Goal: Task Accomplishment & Management: Manage account settings

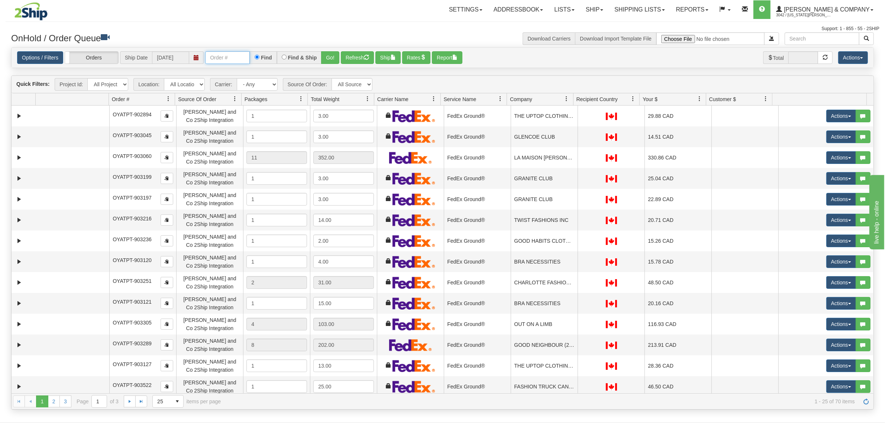
click at [228, 58] on input "text" at bounding box center [227, 57] width 45 height 13
type input "OYATPT-903289"
click at [331, 51] on button "Go!" at bounding box center [330, 57] width 18 height 13
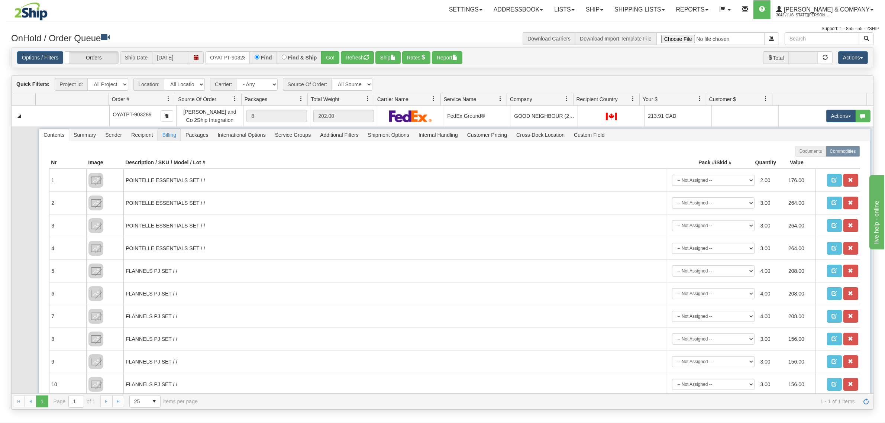
click at [168, 140] on span "Billing" at bounding box center [169, 135] width 23 height 12
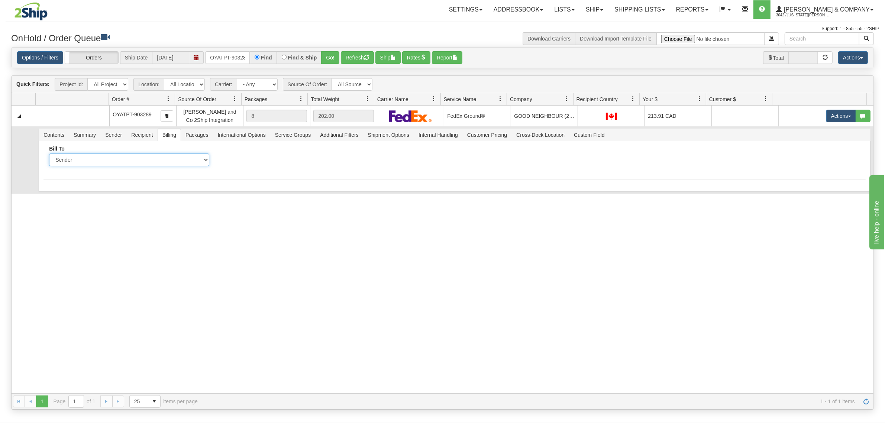
drag, startPoint x: 156, startPoint y: 160, endPoint x: 154, endPoint y: 165, distance: 4.8
click at [156, 160] on select "Sender Recipient Third Party Collect" at bounding box center [129, 159] width 160 height 13
select select "2"
click at [49, 153] on select "Sender Recipient Third Party Collect" at bounding box center [129, 159] width 160 height 13
click at [258, 161] on input "Account" at bounding box center [300, 159] width 160 height 13
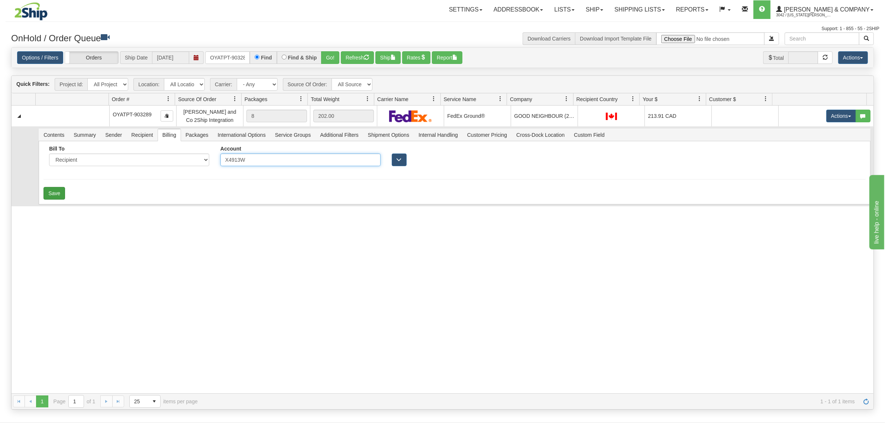
type input "X4913W"
click at [61, 198] on button "Save" at bounding box center [54, 193] width 22 height 13
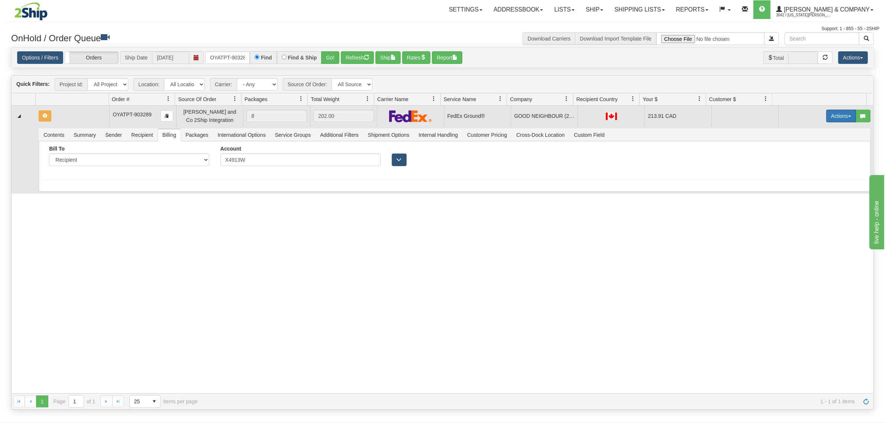
drag, startPoint x: 829, startPoint y: 120, endPoint x: 828, endPoint y: 127, distance: 7.1
click at [829, 120] on button "Actions" at bounding box center [841, 116] width 30 height 13
click at [819, 147] on link "Rate All Services" at bounding box center [825, 150] width 59 height 10
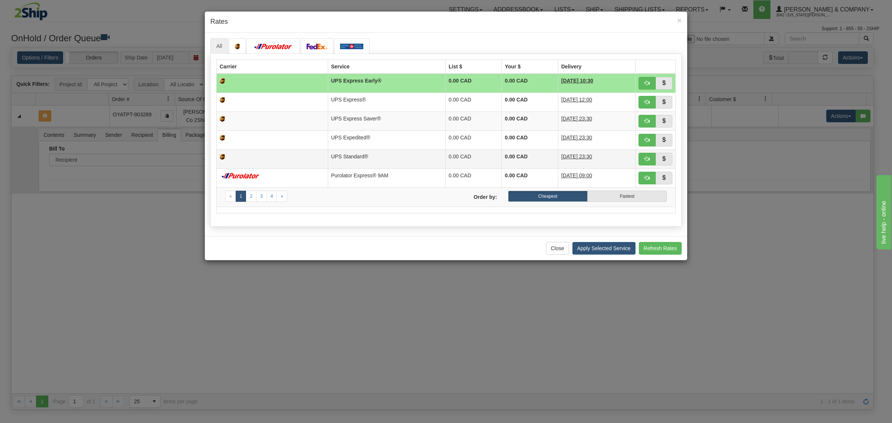
click at [357, 156] on td "UPS Standard®" at bounding box center [386, 158] width 117 height 19
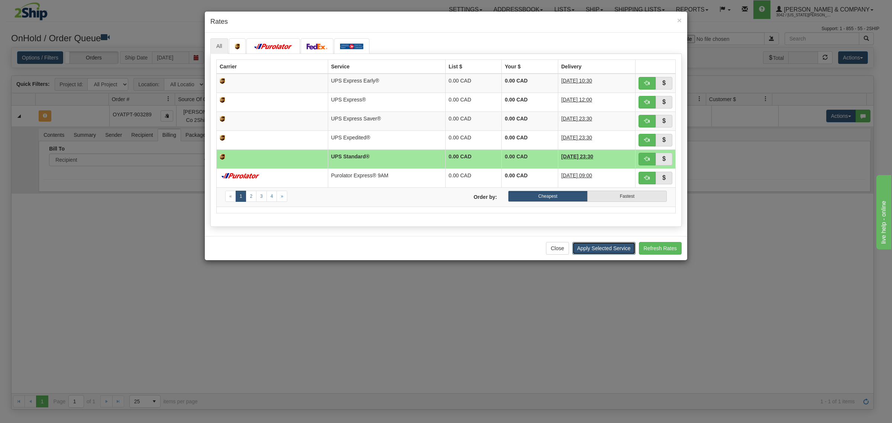
click at [617, 253] on button "Apply Selected Service" at bounding box center [603, 248] width 63 height 13
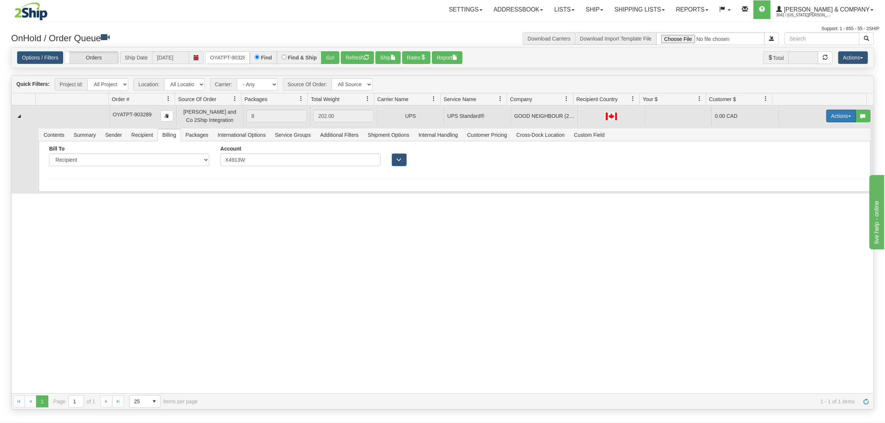
click at [839, 117] on button "Actions" at bounding box center [841, 116] width 30 height 13
click at [807, 160] on span "Ship" at bounding box center [811, 159] width 16 height 6
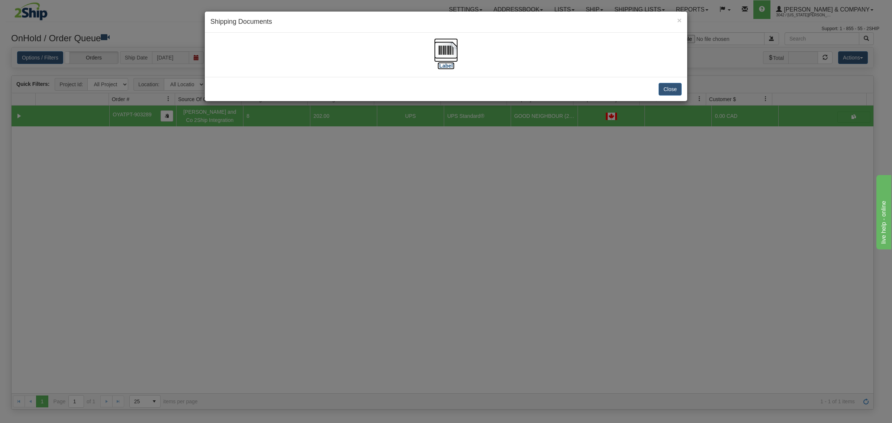
click at [450, 51] on img at bounding box center [446, 50] width 24 height 24
drag, startPoint x: 676, startPoint y: 87, endPoint x: 669, endPoint y: 86, distance: 6.4
click at [675, 87] on button "Close" at bounding box center [669, 89] width 23 height 13
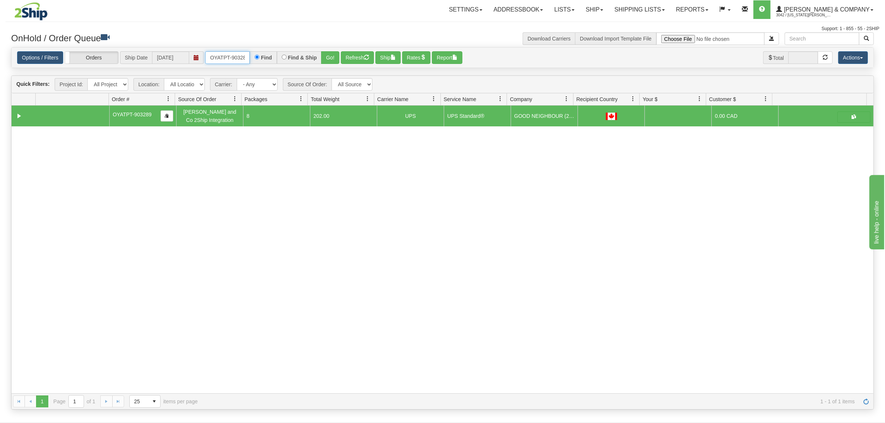
click at [227, 60] on input "OYATPT-903289" at bounding box center [227, 57] width 45 height 13
type input "4129"
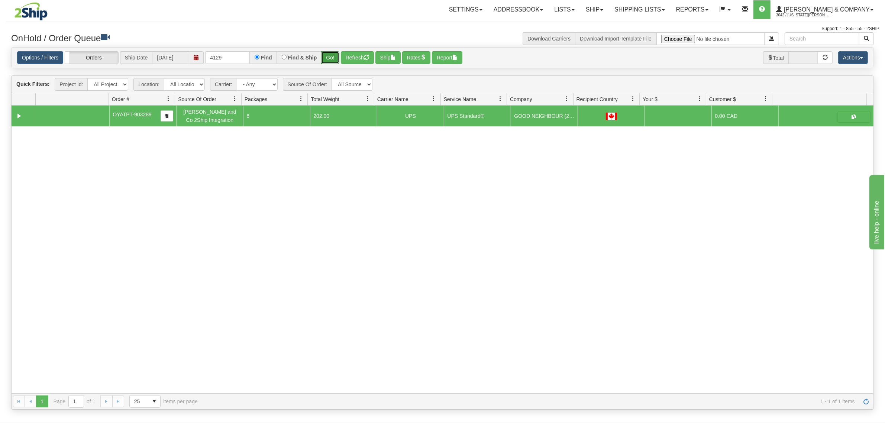
click at [327, 56] on button "Go!" at bounding box center [330, 57] width 18 height 13
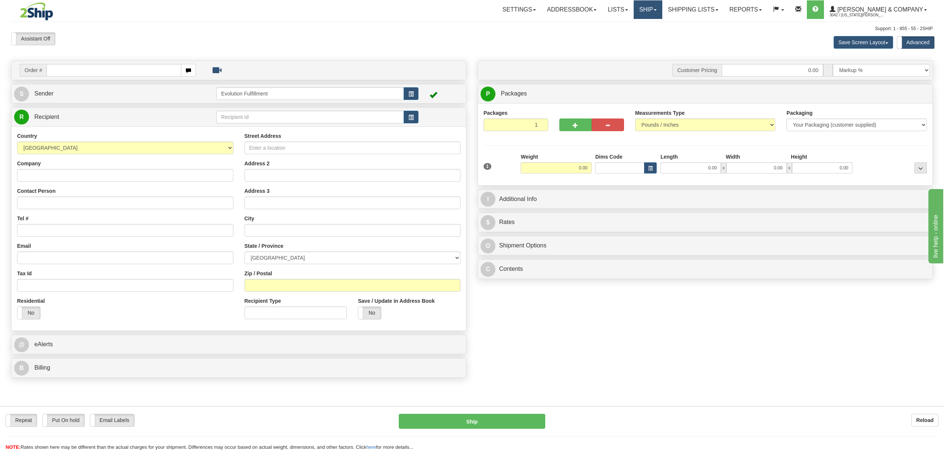
click at [662, 12] on link "Ship" at bounding box center [648, 9] width 29 height 19
click at [662, 31] on link "OnHold / Order Queue" at bounding box center [628, 36] width 67 height 10
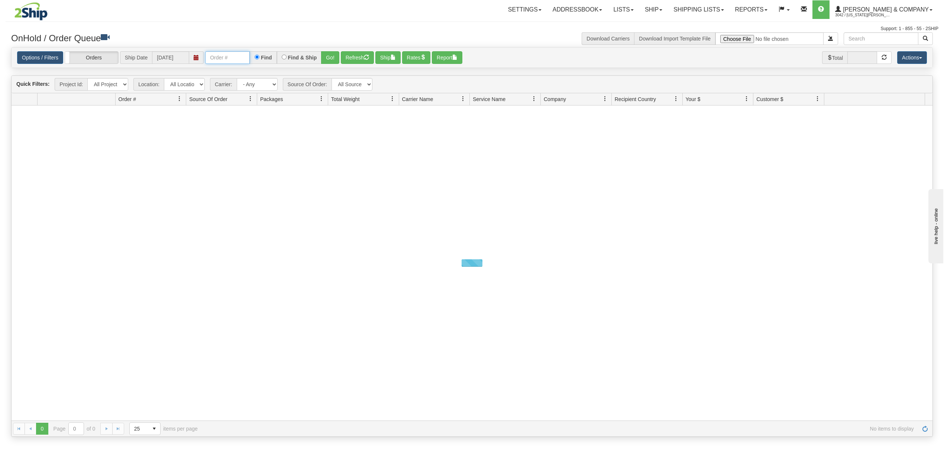
click at [223, 61] on input "text" at bounding box center [227, 57] width 45 height 13
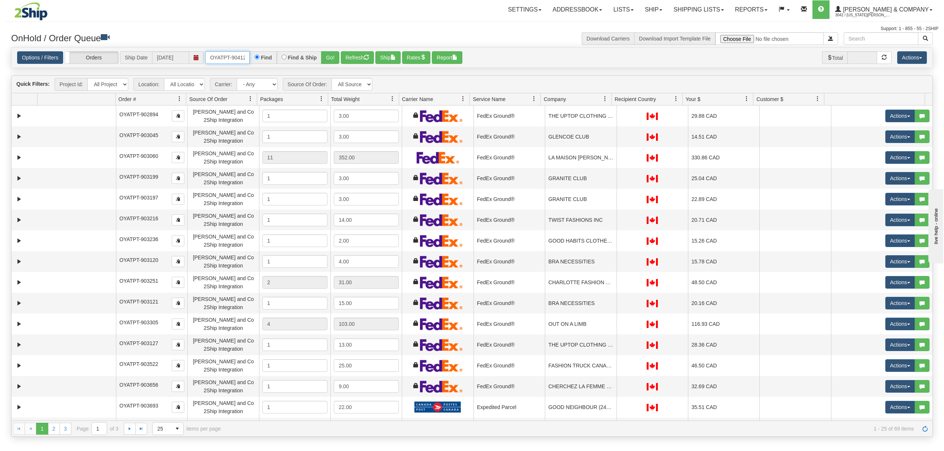
type input "OYATPT-904129"
click at [331, 60] on button "Go!" at bounding box center [330, 57] width 18 height 13
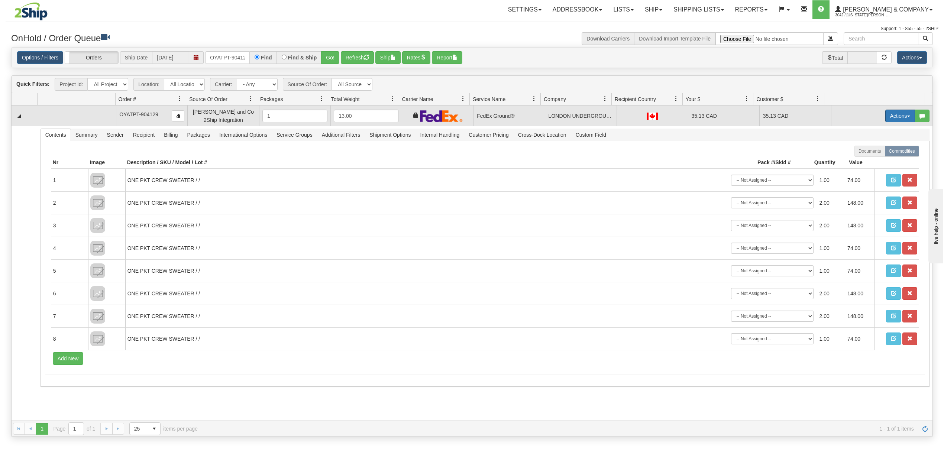
click at [885, 115] on button "Actions" at bounding box center [900, 116] width 30 height 13
click at [864, 161] on span "Ship" at bounding box center [870, 159] width 16 height 6
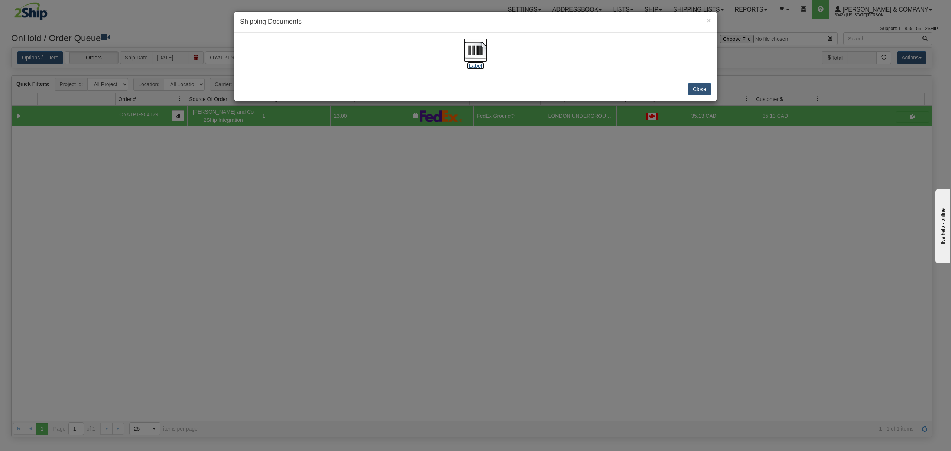
click at [479, 51] on img at bounding box center [476, 50] width 24 height 24
